Goal: Check status

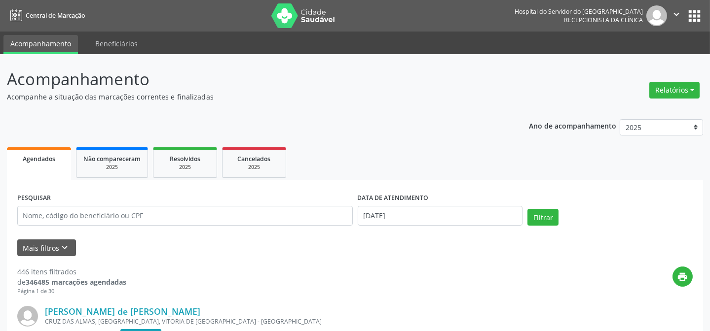
scroll to position [89, 0]
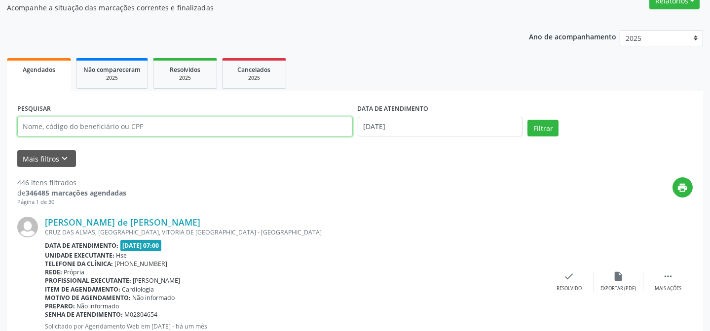
click at [64, 123] on input "text" at bounding box center [184, 127] width 335 height 20
type input "03113700477"
click at [527, 120] on button "Filtrar" at bounding box center [542, 128] width 31 height 17
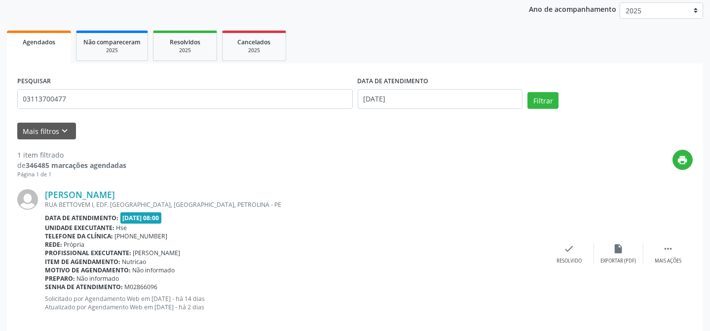
scroll to position [132, 0]
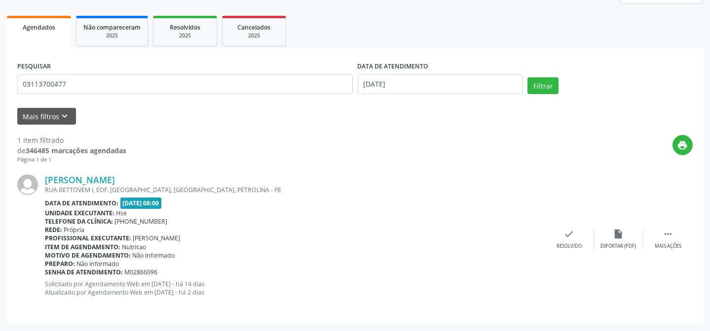
drag, startPoint x: 93, startPoint y: 246, endPoint x: 102, endPoint y: 249, distance: 10.0
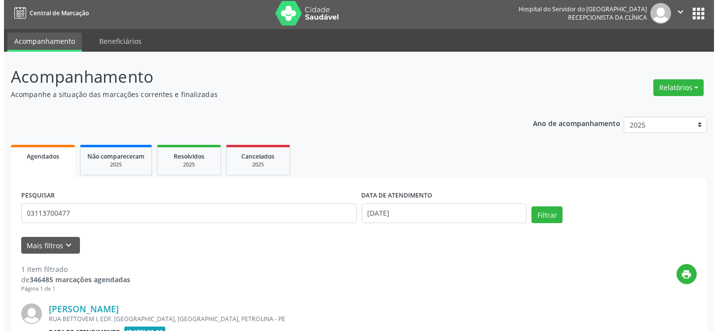
scroll to position [0, 0]
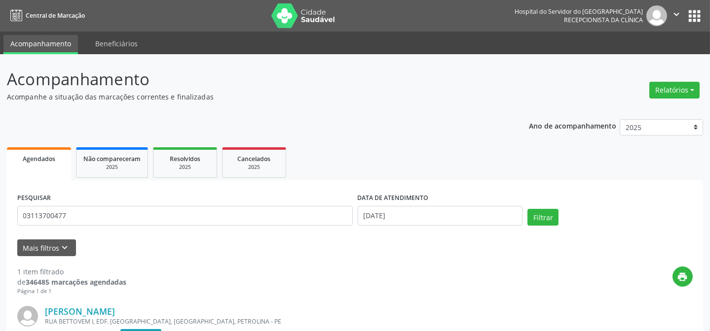
drag, startPoint x: 102, startPoint y: 249, endPoint x: 0, endPoint y: 238, distance: 102.7
click at [652, 91] on button "Relatórios" at bounding box center [674, 90] width 50 height 17
click at [604, 106] on link "Agendamentos" at bounding box center [646, 111] width 106 height 14
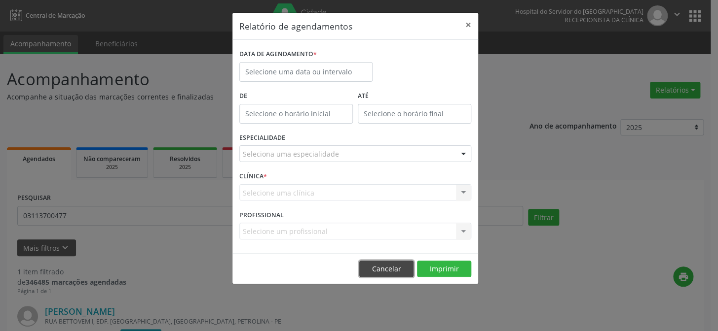
drag, startPoint x: 395, startPoint y: 266, endPoint x: 151, endPoint y: 253, distance: 243.5
click at [386, 265] on button "Cancelar" at bounding box center [386, 269] width 54 height 17
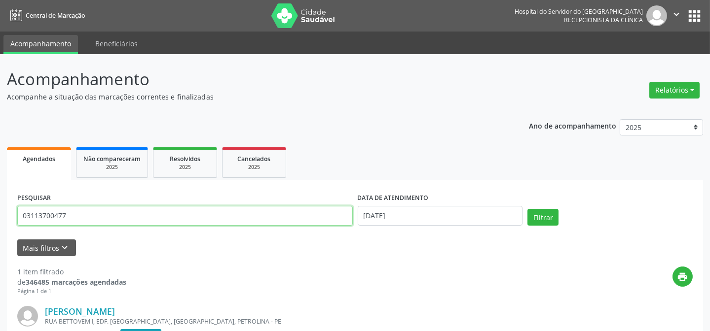
drag, startPoint x: 79, startPoint y: 212, endPoint x: 0, endPoint y: 201, distance: 80.2
click at [0, 207] on div "Acompanhamento Acompanhe a situação das marcações correntes e finalizadas Relat…" at bounding box center [355, 258] width 710 height 409
type input "16696129456"
click at [527, 209] on button "Filtrar" at bounding box center [542, 217] width 31 height 17
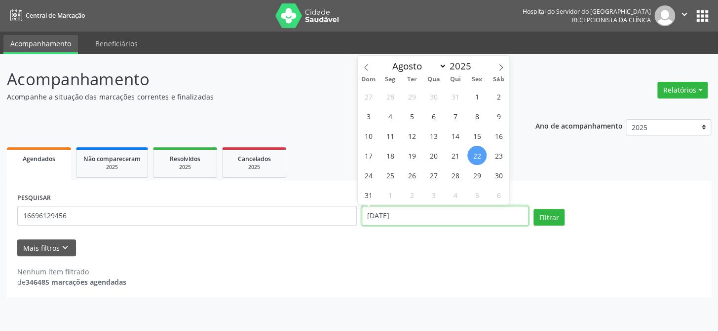
drag, startPoint x: 425, startPoint y: 218, endPoint x: 303, endPoint y: 218, distance: 121.3
click at [305, 218] on div "PESQUISAR 16696129456 DATA DE ATENDIMENTO 22/08/2025 Filtrar" at bounding box center [359, 212] width 688 height 42
click at [533, 209] on button "Filtrar" at bounding box center [548, 217] width 31 height 17
drag, startPoint x: 686, startPoint y: 88, endPoint x: 678, endPoint y: 91, distance: 8.0
click at [686, 88] on button "Relatórios" at bounding box center [682, 90] width 50 height 17
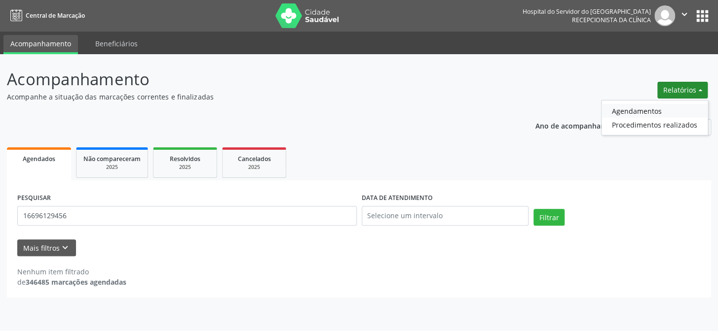
click at [641, 111] on link "Agendamentos" at bounding box center [654, 111] width 106 height 14
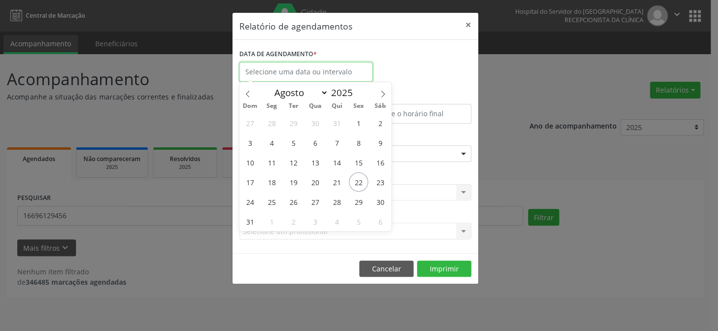
click at [304, 70] on input "text" at bounding box center [305, 72] width 133 height 20
click at [365, 181] on span "22" at bounding box center [358, 182] width 19 height 19
type input "[DATE]"
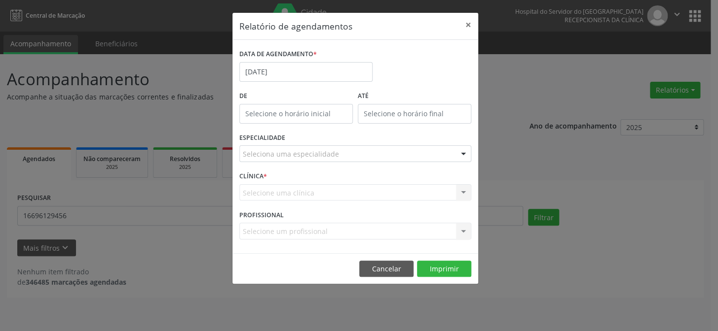
click at [340, 154] on div "Seleciona uma especialidade" at bounding box center [355, 153] width 232 height 17
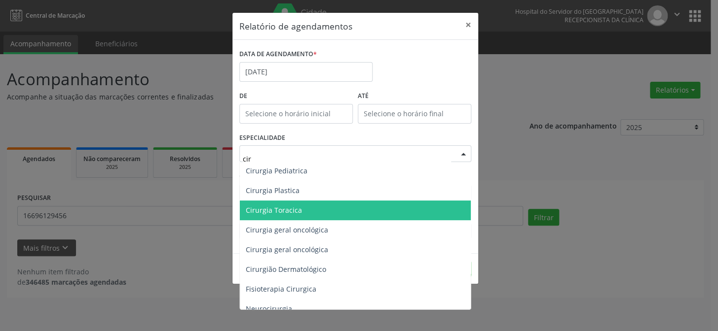
scroll to position [123, 0]
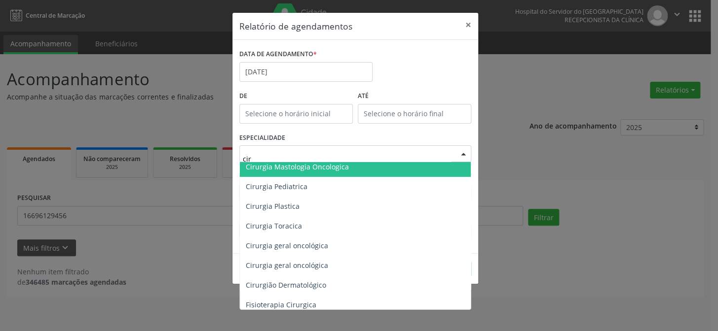
click at [287, 152] on input "cir" at bounding box center [347, 159] width 208 height 20
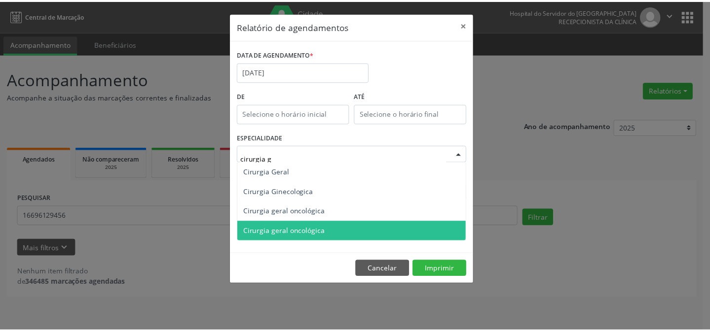
scroll to position [0, 0]
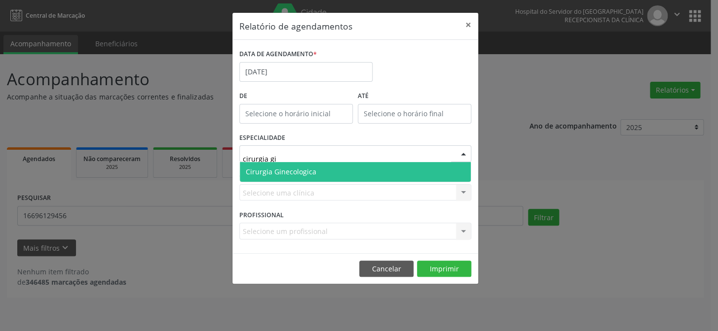
type input "cirurgia gin"
click at [322, 171] on span "Cirurgia Ginecologica" at bounding box center [355, 172] width 231 height 20
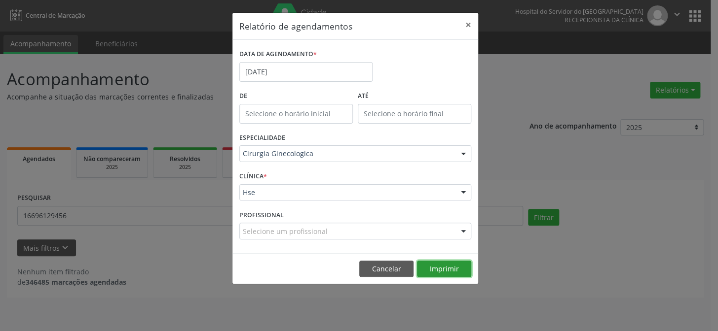
click at [458, 274] on button "Imprimir" at bounding box center [444, 269] width 54 height 17
click at [365, 267] on button "Cancelar" at bounding box center [386, 269] width 54 height 17
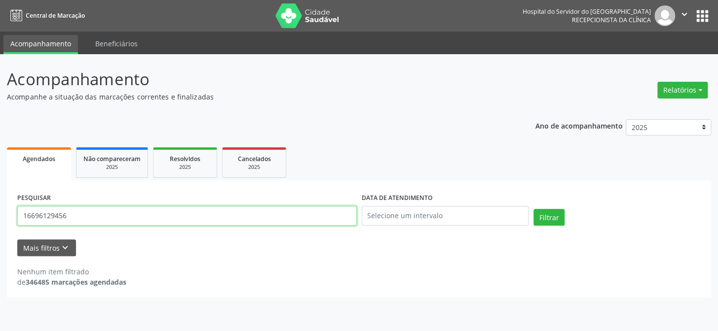
click at [34, 216] on input "16696129456" at bounding box center [186, 216] width 339 height 20
click at [48, 217] on input "16696129456" at bounding box center [186, 216] width 339 height 20
click at [58, 219] on input "16696129456" at bounding box center [186, 216] width 339 height 20
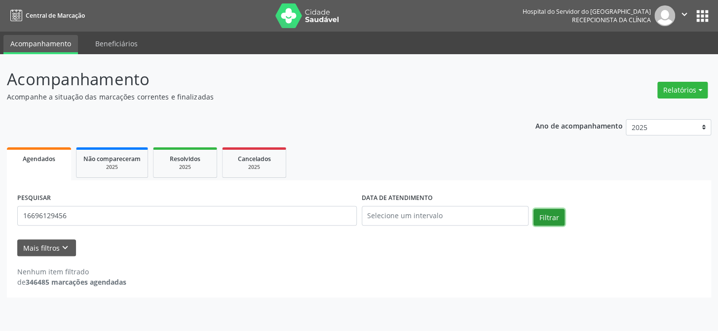
click at [552, 216] on button "Filtrar" at bounding box center [548, 217] width 31 height 17
click at [66, 243] on icon "keyboard_arrow_down" at bounding box center [65, 248] width 11 height 11
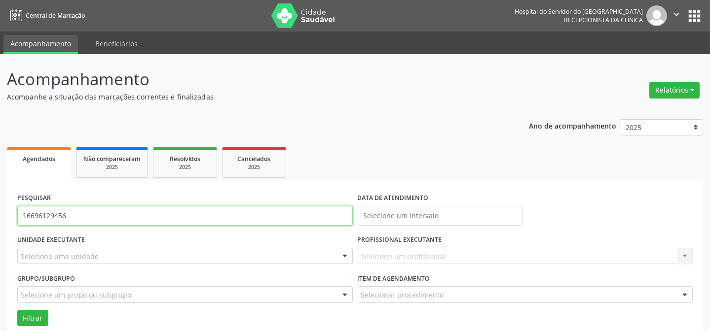
drag, startPoint x: 88, startPoint y: 221, endPoint x: 0, endPoint y: 221, distance: 87.8
click at [0, 221] on div "Acompanhamento Acompanhe a situação das marcações correntes e finalizadas Relat…" at bounding box center [355, 226] width 710 height 345
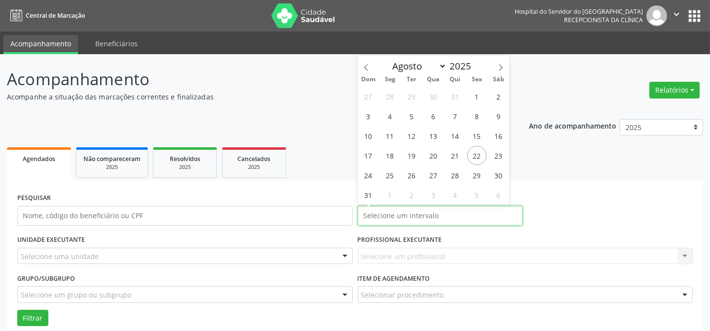
click at [375, 216] on input "text" at bounding box center [440, 216] width 165 height 20
click at [470, 161] on span "22" at bounding box center [476, 155] width 19 height 19
type input "[DATE]"
click at [470, 161] on span "22" at bounding box center [476, 155] width 19 height 19
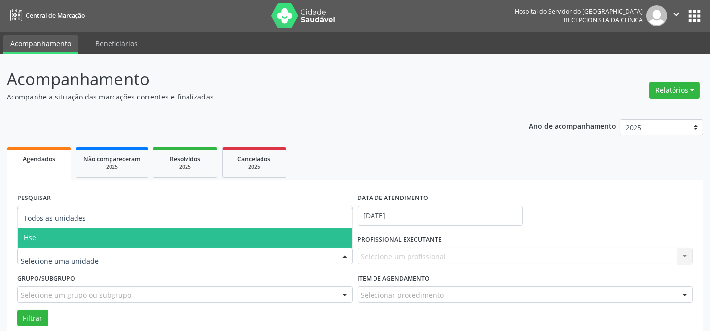
click at [67, 234] on span "Hse" at bounding box center [185, 238] width 334 height 20
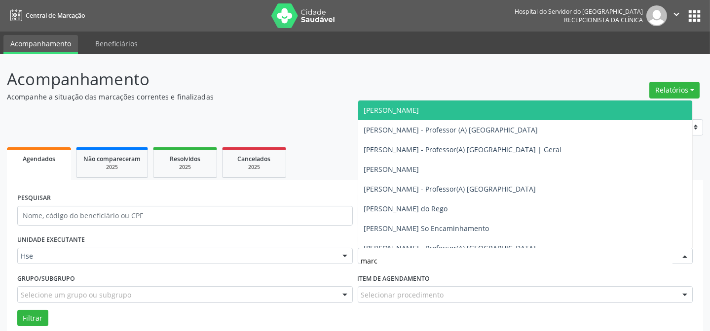
type input "marce"
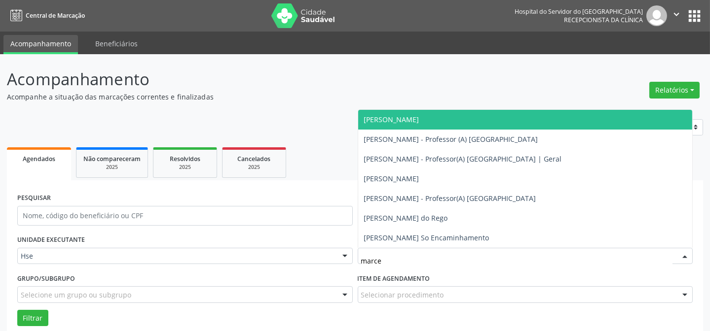
click at [416, 123] on span "[PERSON_NAME]" at bounding box center [391, 119] width 55 height 9
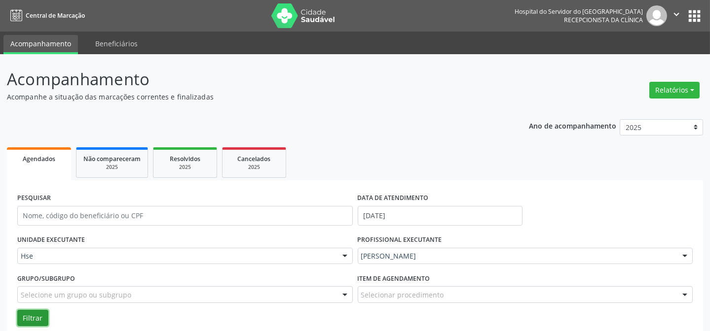
click at [35, 317] on button "Filtrar" at bounding box center [32, 318] width 31 height 17
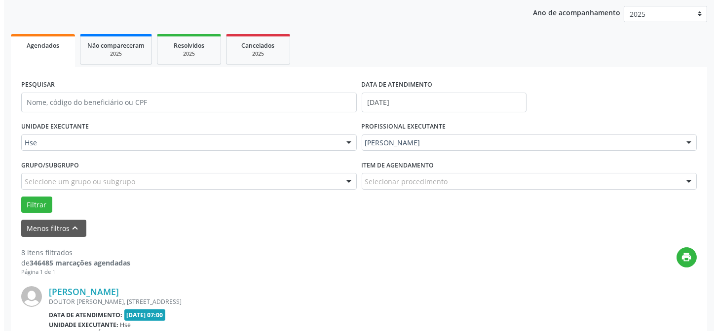
scroll to position [134, 0]
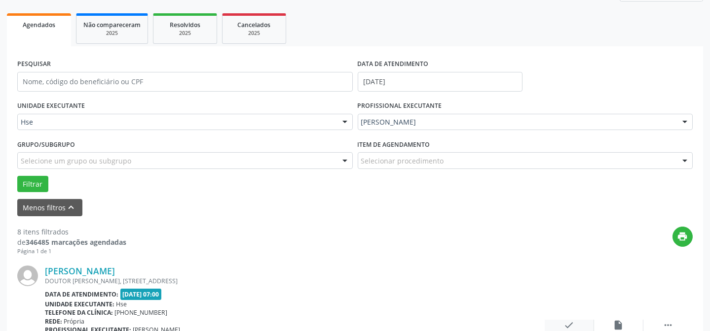
click at [569, 321] on icon "check" at bounding box center [569, 325] width 11 height 11
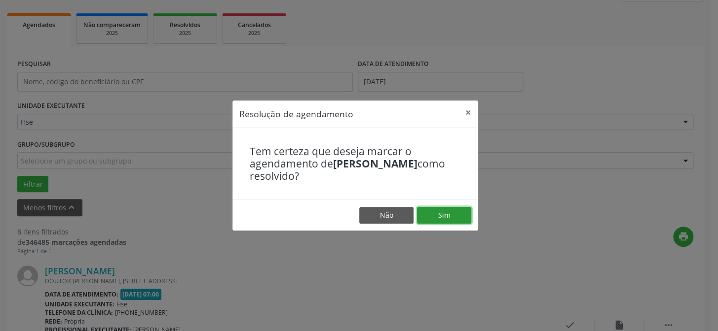
click at [442, 212] on button "Sim" at bounding box center [444, 215] width 54 height 17
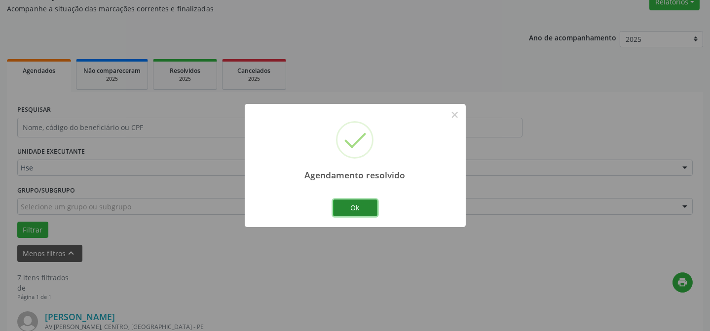
click at [360, 211] on button "Ok" at bounding box center [355, 208] width 44 height 17
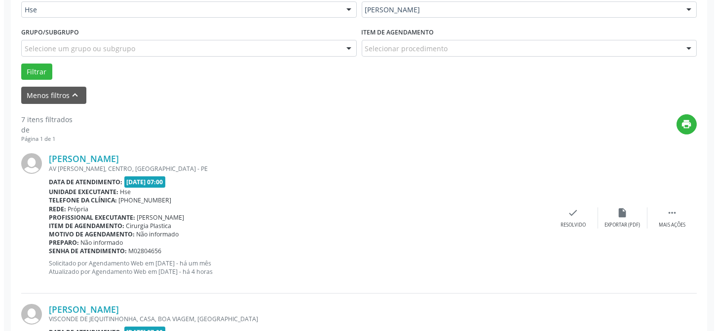
scroll to position [269, 0]
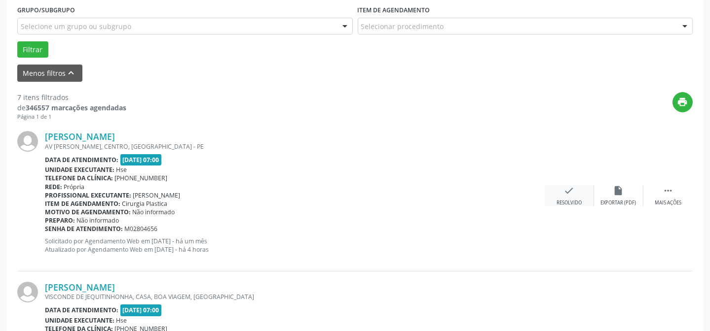
click at [573, 194] on icon "check" at bounding box center [569, 190] width 11 height 11
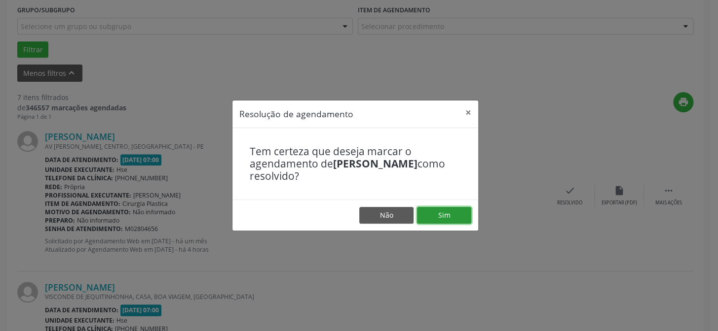
click at [442, 220] on button "Sim" at bounding box center [444, 215] width 54 height 17
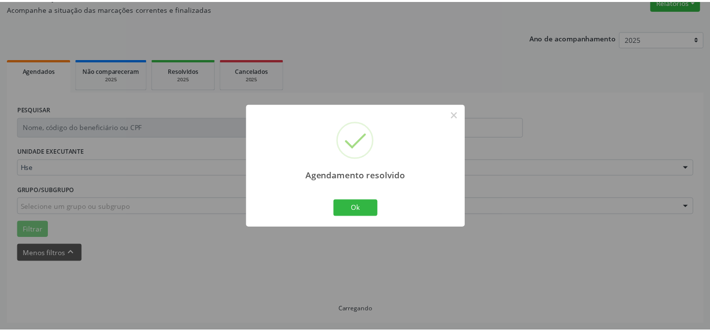
scroll to position [88, 0]
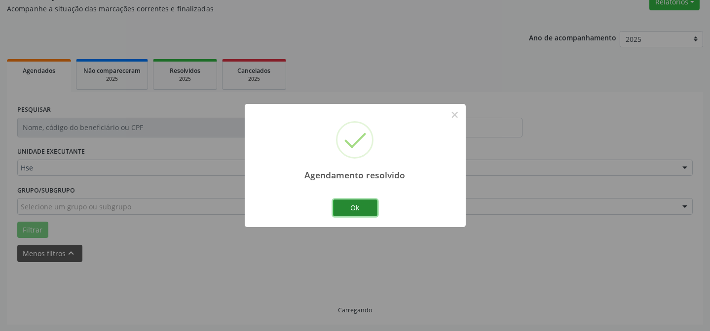
click at [368, 206] on button "Ok" at bounding box center [355, 208] width 44 height 17
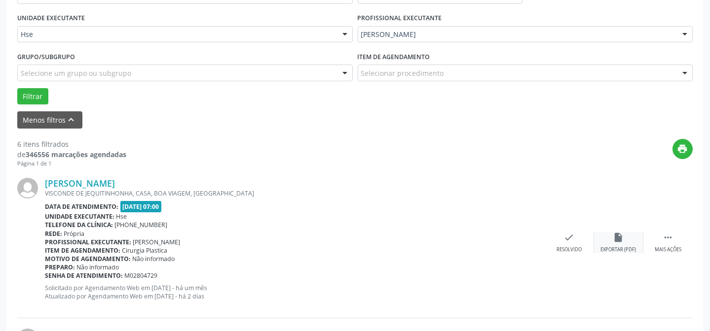
scroll to position [222, 0]
click at [675, 229] on div "Leane Daniela dos Santos VISCONDE DE JEQUITINHONHA, CASA, BOA VIAGEM, RECIFE - …" at bounding box center [354, 242] width 675 height 150
click at [666, 240] on icon "" at bounding box center [667, 237] width 11 height 11
click at [613, 241] on icon "alarm_off" at bounding box center [618, 237] width 11 height 11
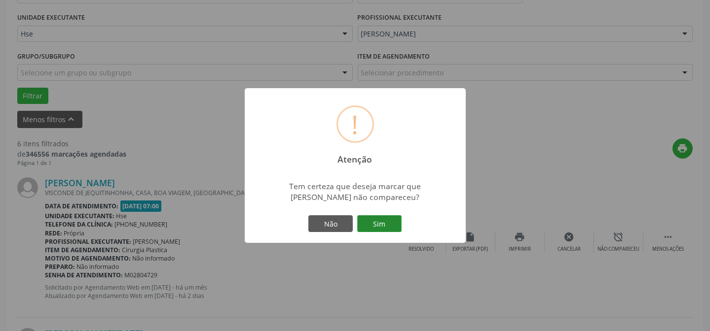
click at [398, 222] on button "Sim" at bounding box center [379, 224] width 44 height 17
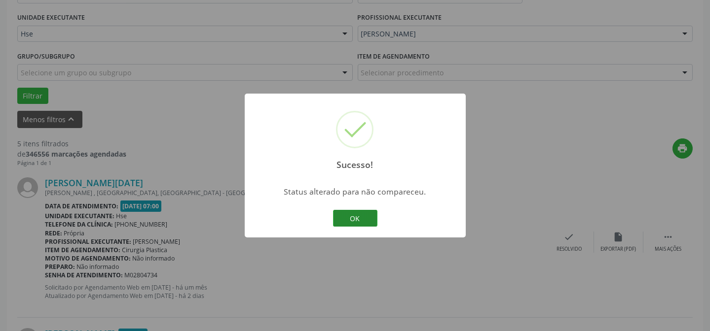
click at [357, 220] on button "OK" at bounding box center [355, 218] width 44 height 17
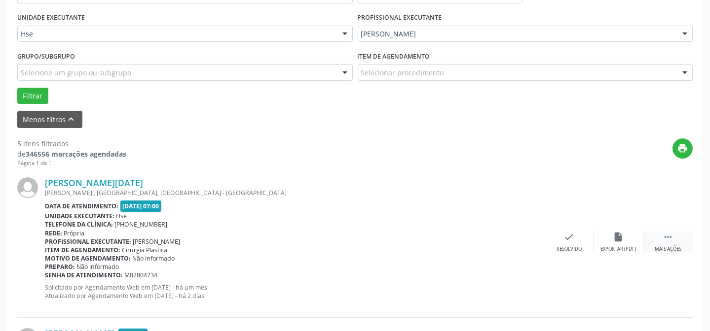
click at [675, 243] on div " Mais ações" at bounding box center [667, 242] width 49 height 21
click at [614, 242] on div "alarm_off Não compareceu" at bounding box center [618, 242] width 49 height 21
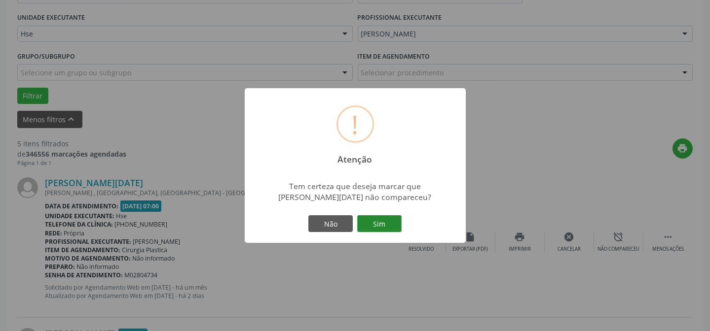
click at [383, 225] on button "Sim" at bounding box center [379, 224] width 44 height 17
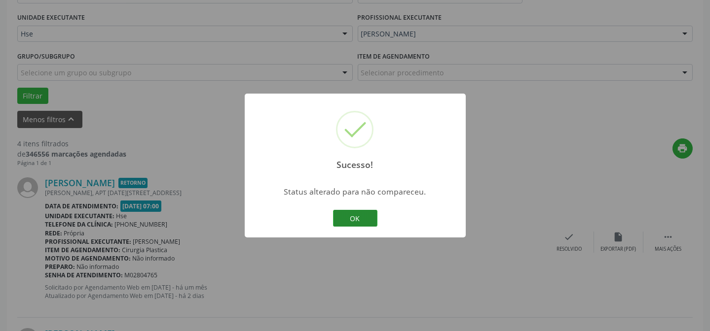
click at [371, 219] on button "OK" at bounding box center [355, 218] width 44 height 17
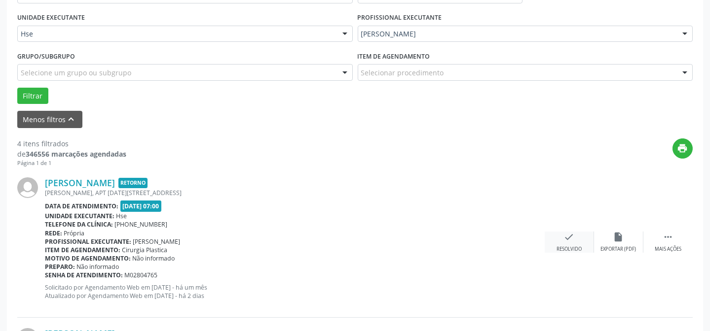
click at [550, 244] on div "check Resolvido" at bounding box center [568, 242] width 49 height 21
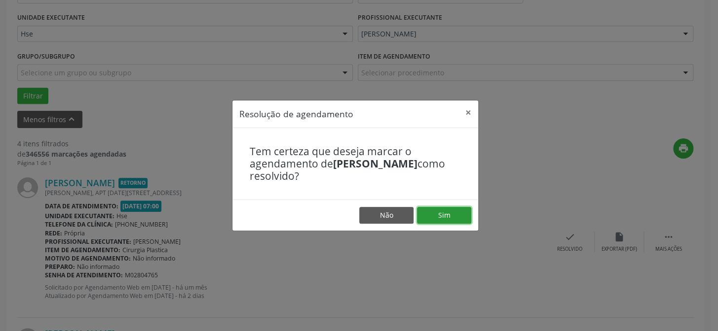
click at [461, 218] on button "Sim" at bounding box center [444, 215] width 54 height 17
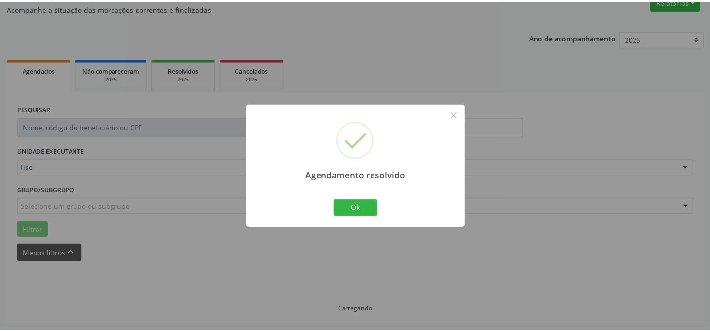
scroll to position [88, 0]
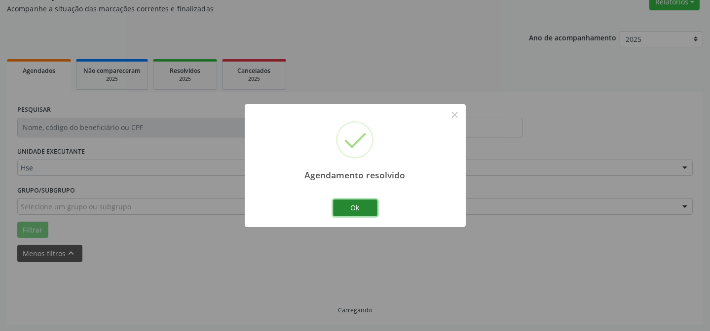
click at [373, 210] on button "Ok" at bounding box center [355, 208] width 44 height 17
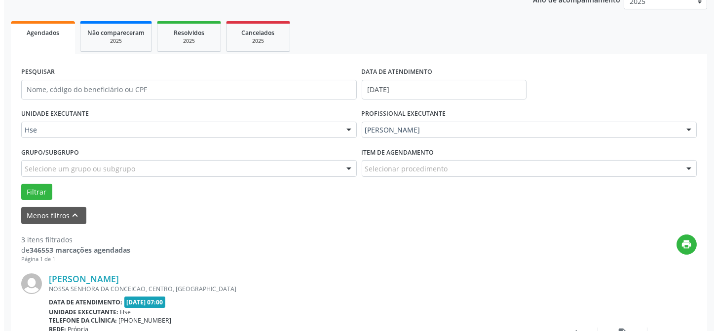
scroll to position [178, 0]
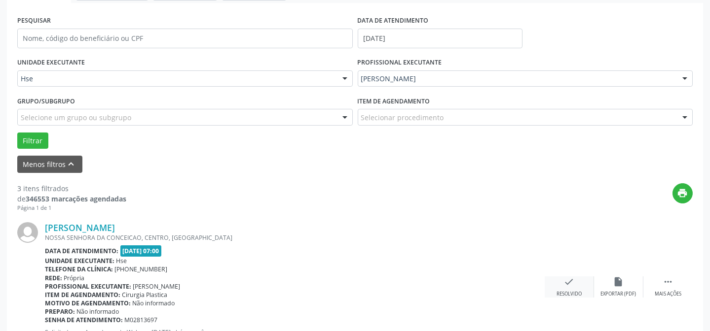
click at [560, 278] on div "check Resolvido" at bounding box center [568, 287] width 49 height 21
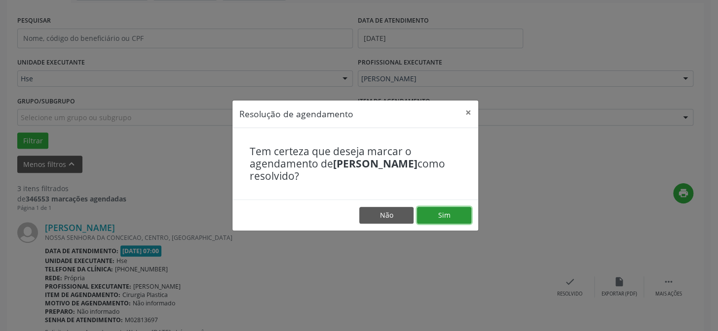
click at [470, 218] on button "Sim" at bounding box center [444, 215] width 54 height 17
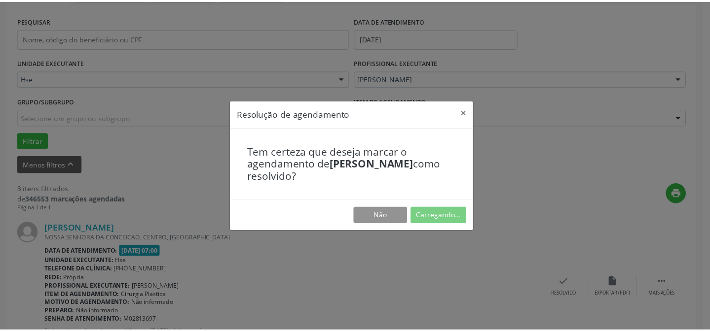
scroll to position [88, 0]
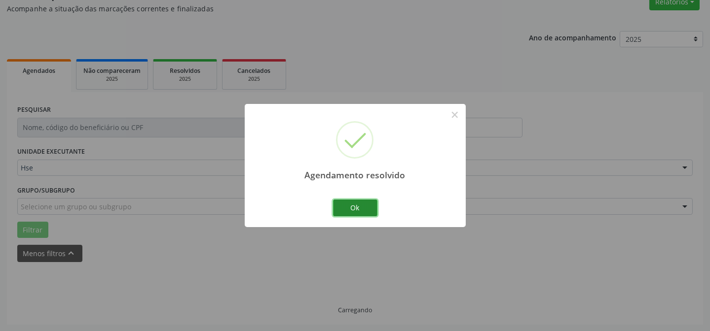
click at [369, 211] on button "Ok" at bounding box center [355, 208] width 44 height 17
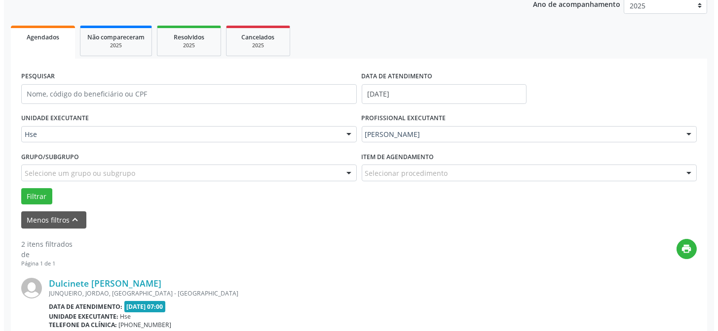
scroll to position [178, 0]
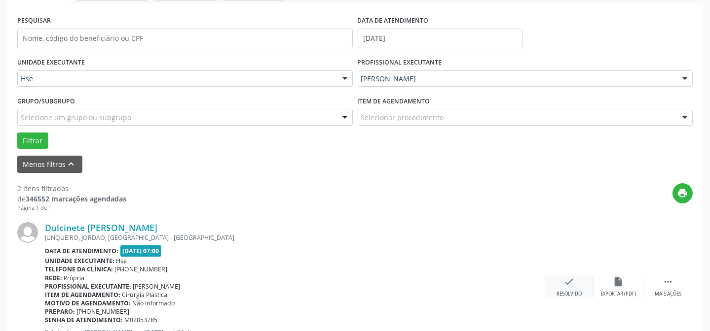
click at [567, 286] on icon "check" at bounding box center [569, 282] width 11 height 11
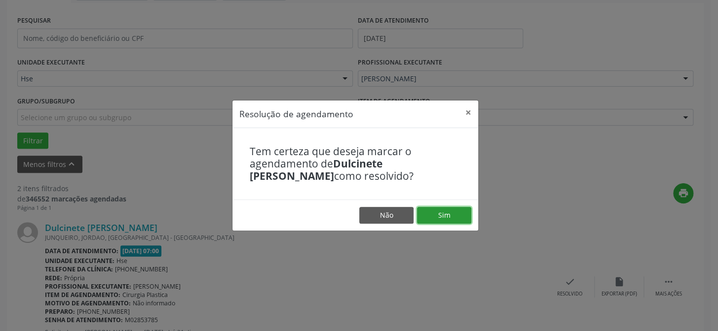
click at [456, 220] on button "Sim" at bounding box center [444, 215] width 54 height 17
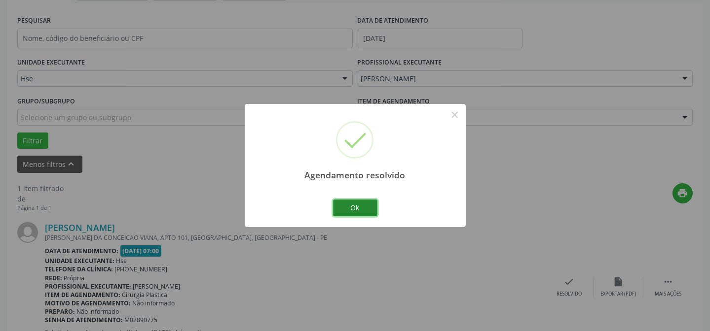
click at [347, 210] on button "Ok" at bounding box center [355, 208] width 44 height 17
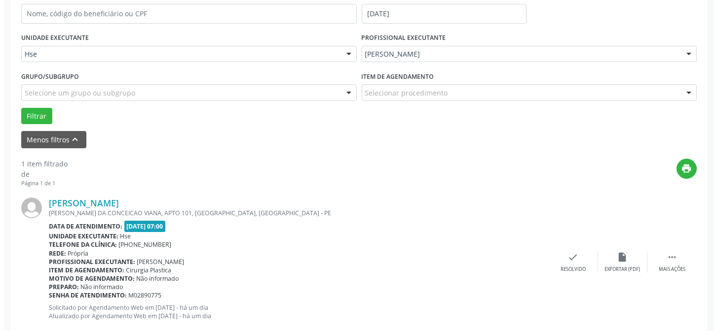
scroll to position [225, 0]
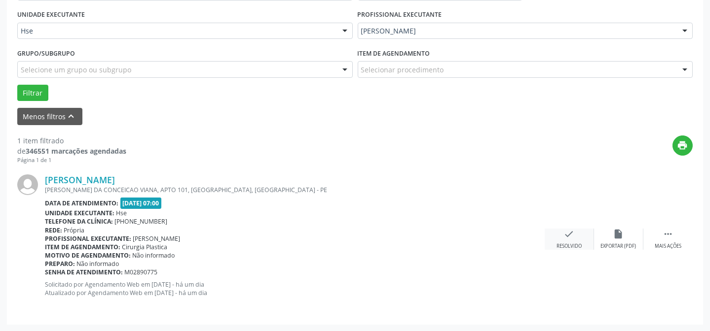
click at [564, 240] on div "check Resolvido" at bounding box center [568, 239] width 49 height 21
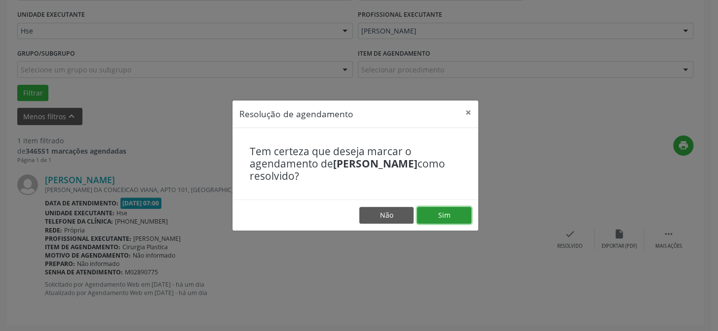
click at [460, 214] on button "Sim" at bounding box center [444, 215] width 54 height 17
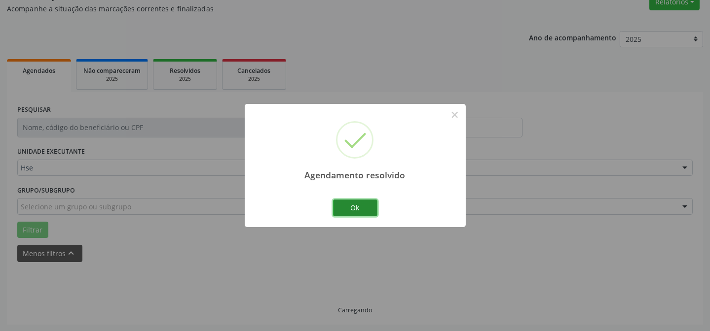
click at [359, 207] on button "Ok" at bounding box center [355, 208] width 44 height 17
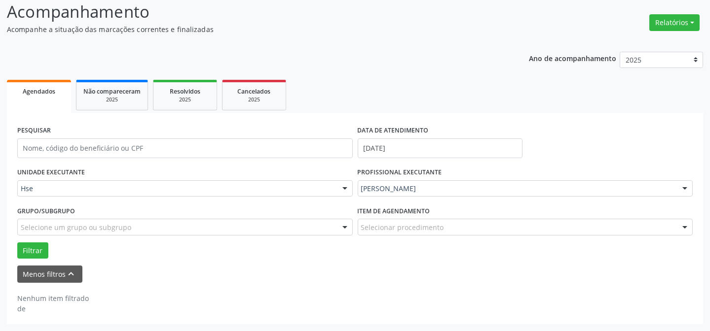
scroll to position [67, 0]
